Goal: Find specific page/section: Find specific page/section

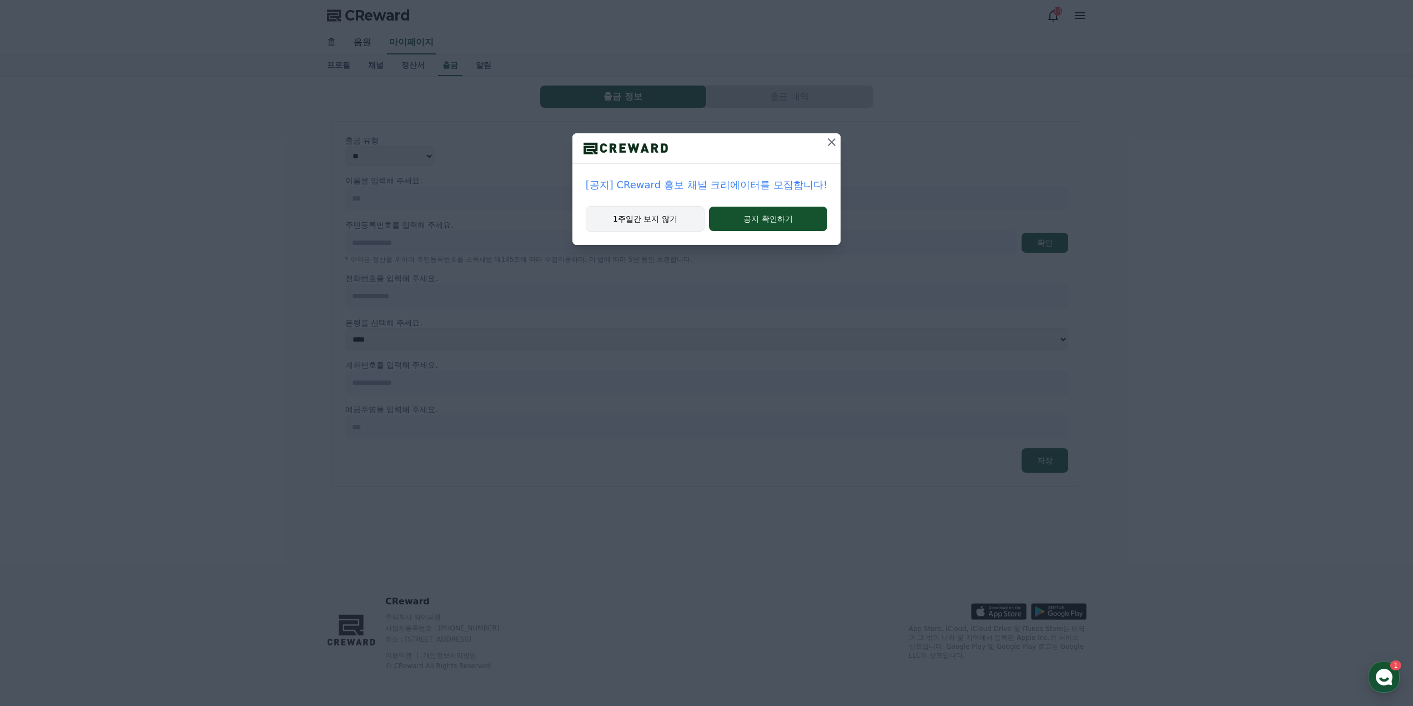
click at [664, 216] on button "1주일간 보지 않기" at bounding box center [645, 219] width 119 height 26
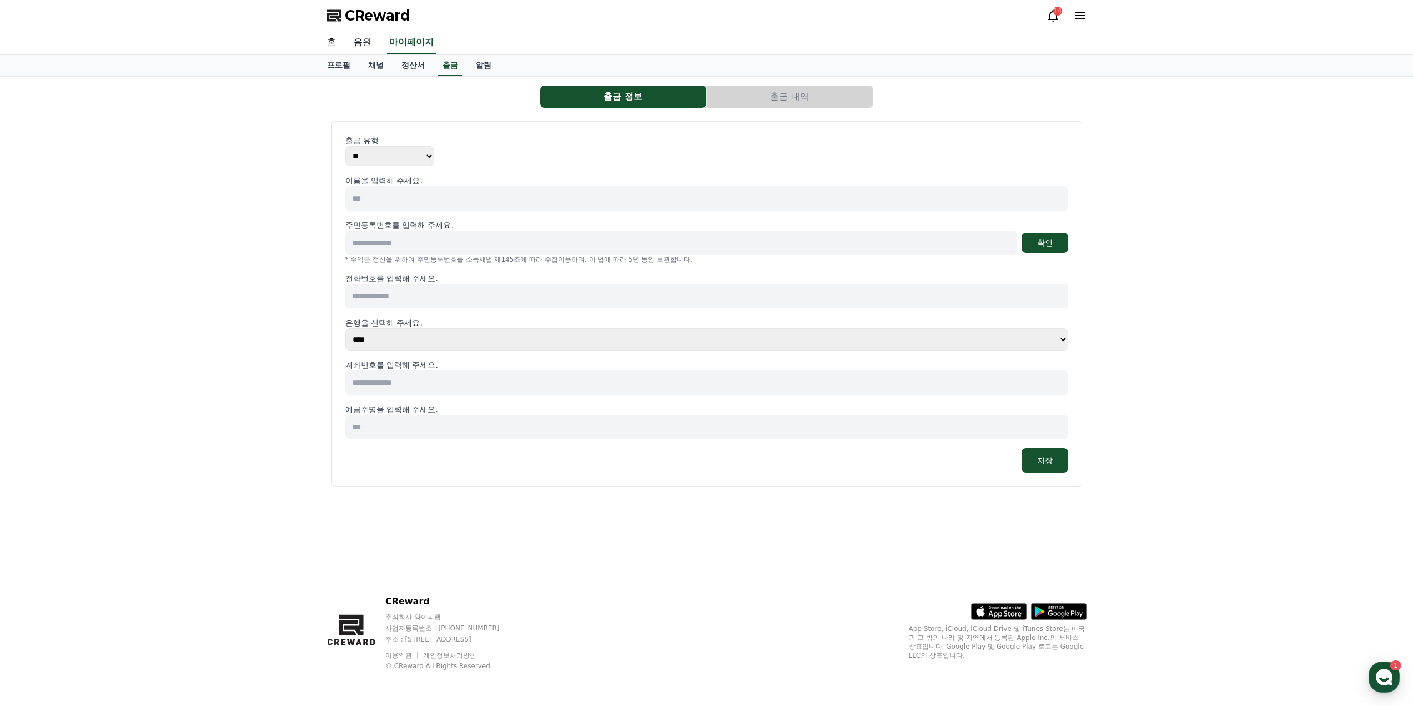
click at [361, 40] on link "음원" at bounding box center [363, 42] width 36 height 23
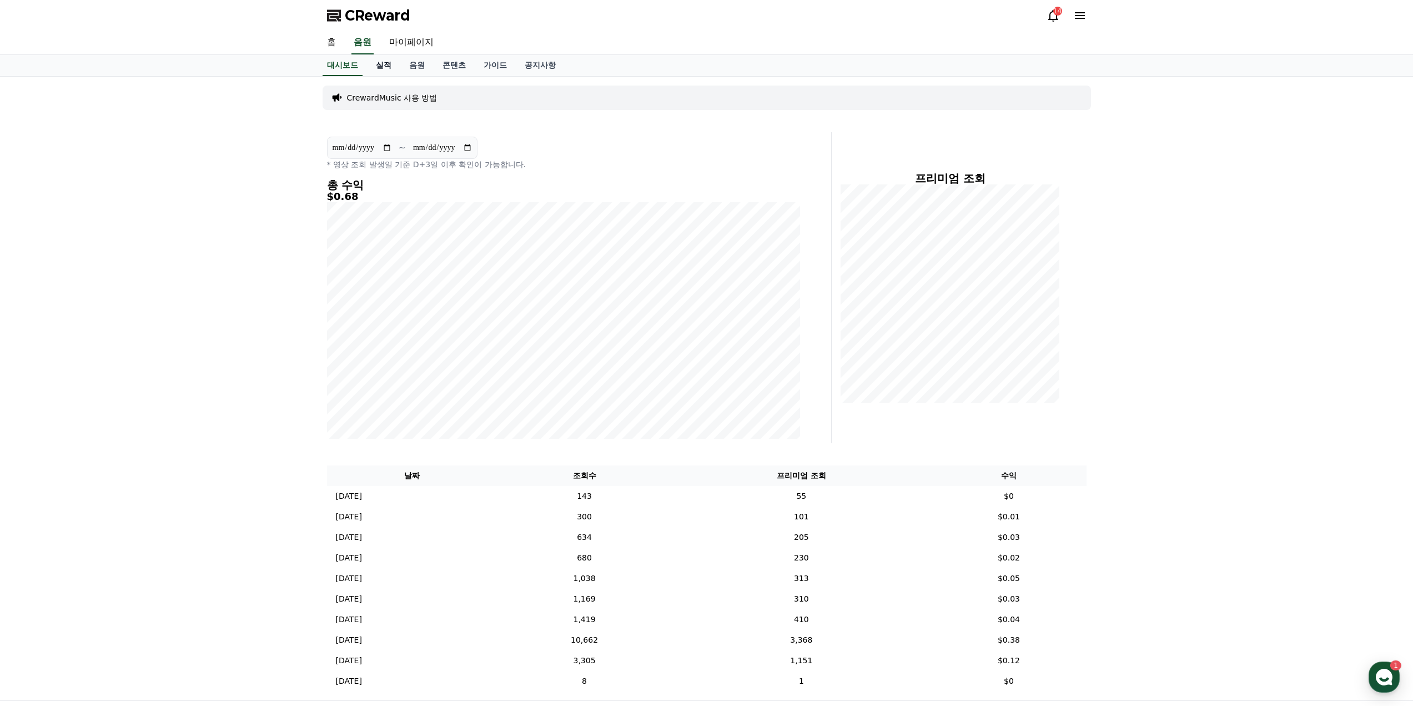
click at [386, 67] on link "실적" at bounding box center [383, 65] width 33 height 21
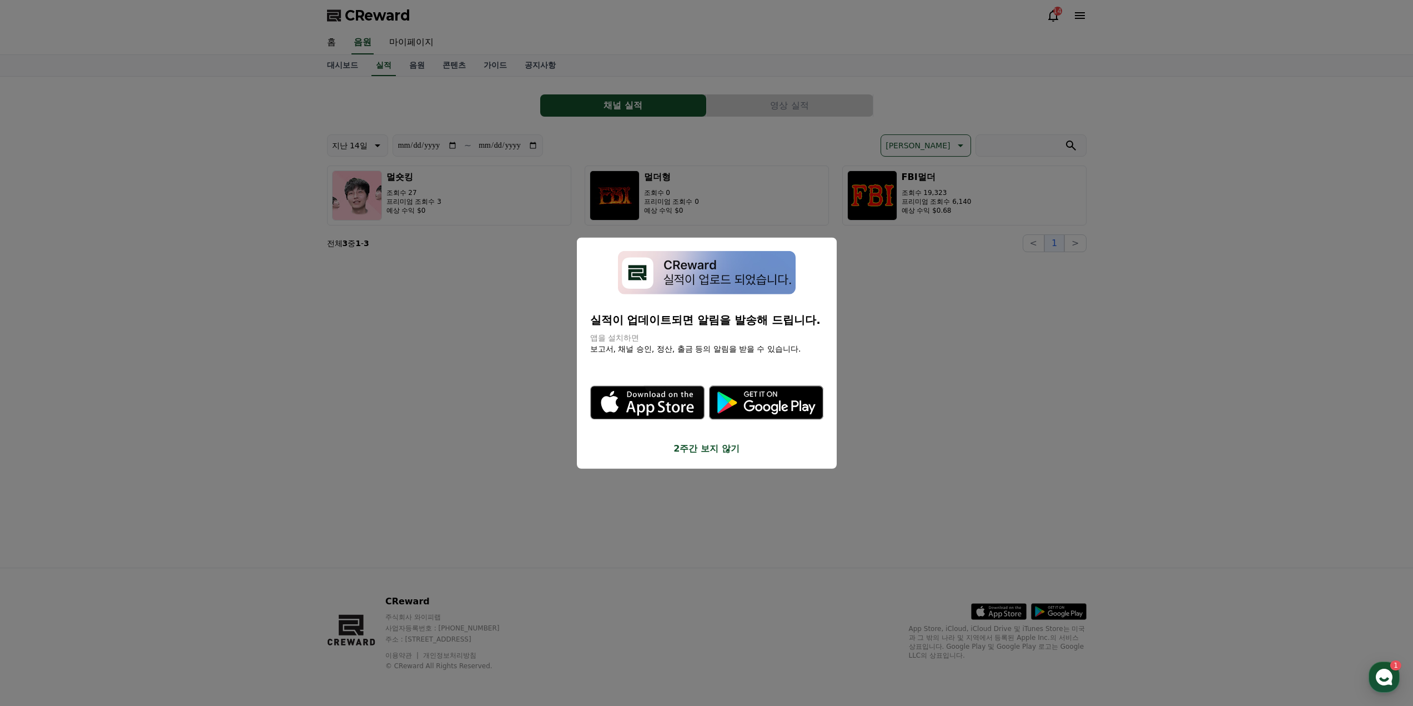
click at [698, 448] on button "2주간 보지 않기" at bounding box center [706, 448] width 233 height 13
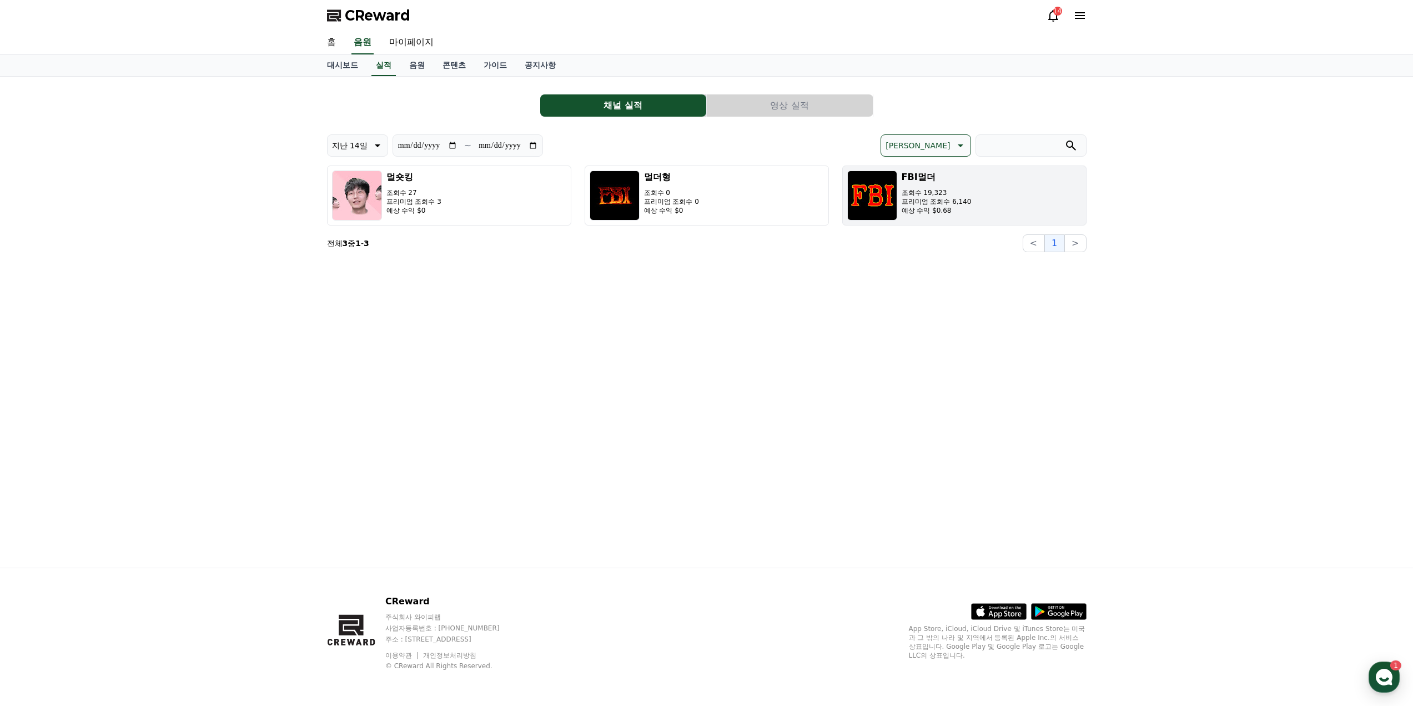
click at [964, 208] on p "예상 수익 $0.68" at bounding box center [936, 210] width 70 height 9
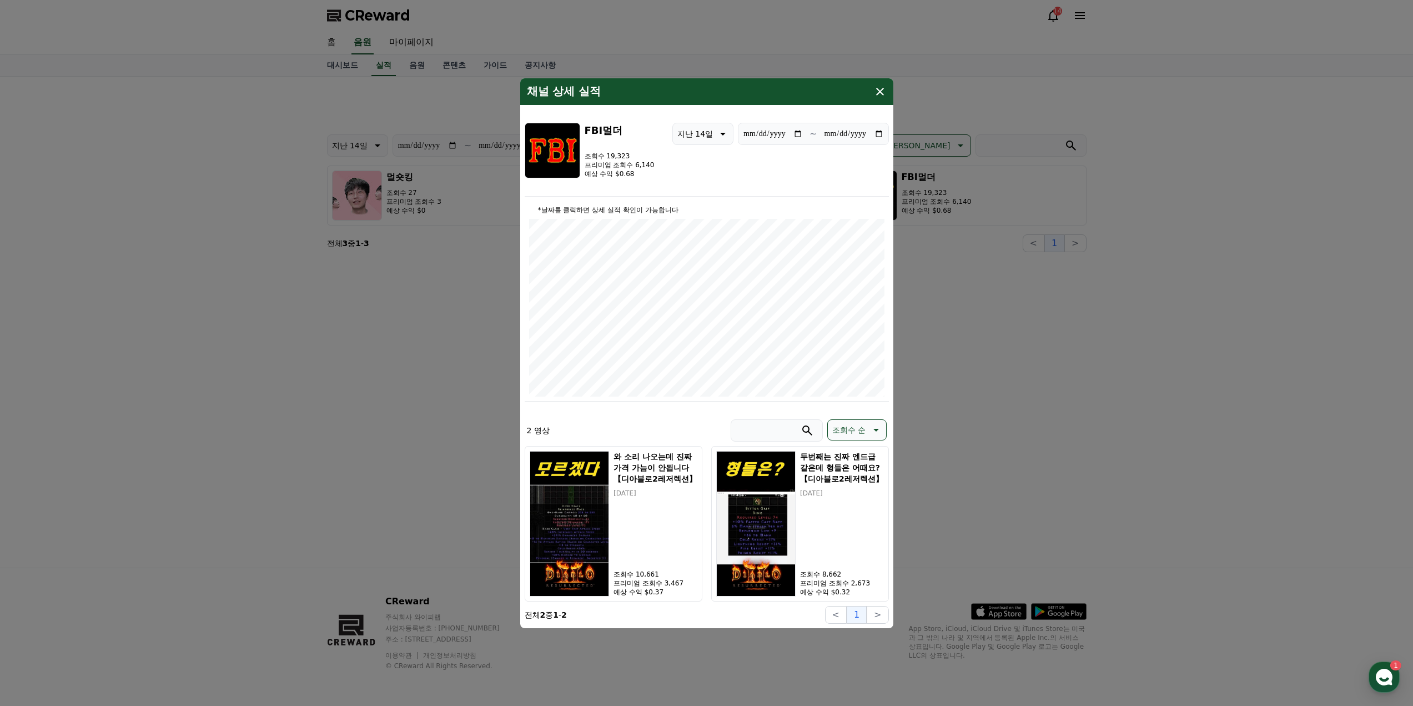
click at [880, 94] on icon "modal" at bounding box center [879, 91] width 13 height 13
